Goal: Information Seeking & Learning: Learn about a topic

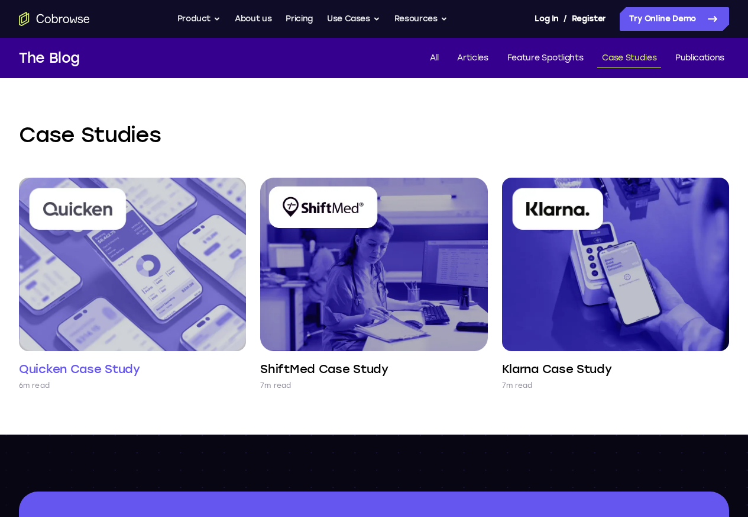
click at [118, 360] on h4 "Quicken Case Study" at bounding box center [79, 368] width 121 height 17
